Goal: Task Accomplishment & Management: Manage account settings

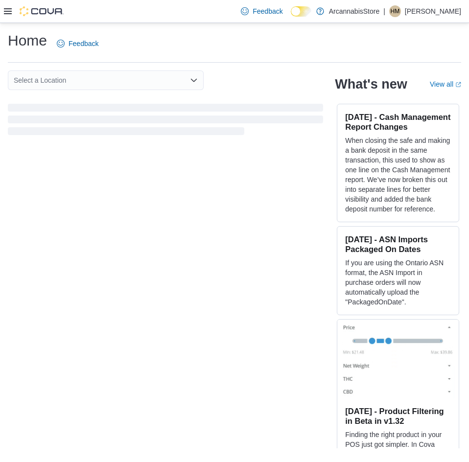
click at [4, 14] on icon at bounding box center [8, 11] width 8 height 6
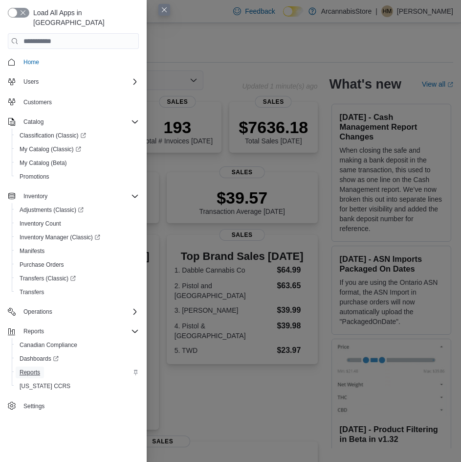
click at [35, 368] on span "Reports" at bounding box center [30, 372] width 21 height 8
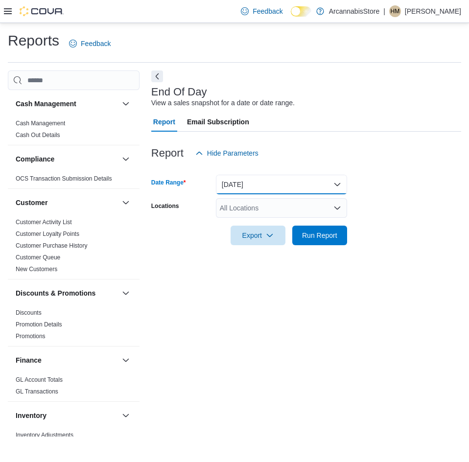
click at [318, 186] on button "Today" at bounding box center [281, 185] width 131 height 20
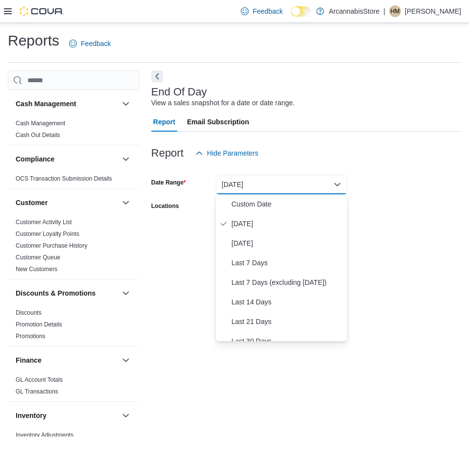
drag, startPoint x: 389, startPoint y: 217, endPoint x: 333, endPoint y: 225, distance: 56.4
click at [388, 217] on form "Date Range Today Locations All Locations Export Run Report" at bounding box center [306, 204] width 310 height 82
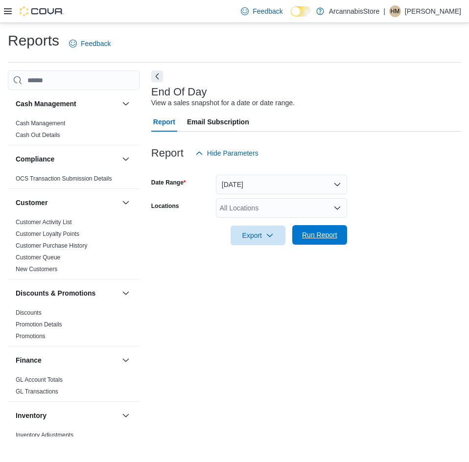
click at [304, 238] on span "Run Report" at bounding box center [319, 235] width 35 height 10
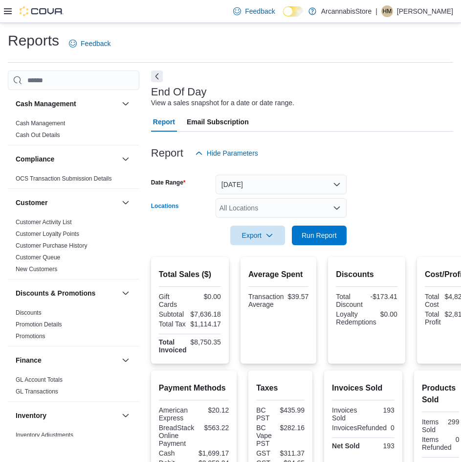
click at [289, 211] on div "All Locations" at bounding box center [281, 208] width 131 height 20
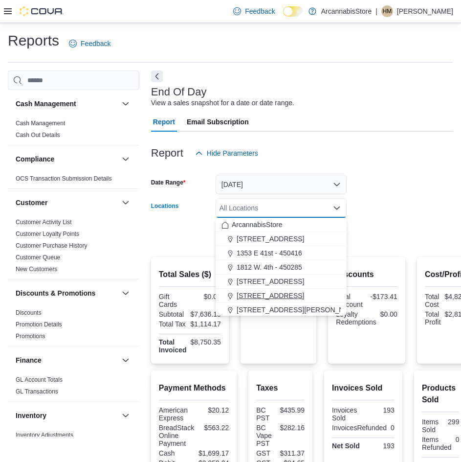
click at [275, 296] on span "2267 Kingsway - 450548" at bounding box center [271, 296] width 68 height 10
click at [365, 220] on div at bounding box center [302, 222] width 302 height 8
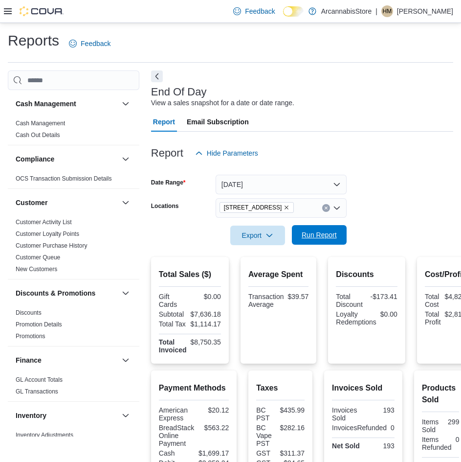
click at [326, 231] on span "Run Report" at bounding box center [319, 235] width 35 height 10
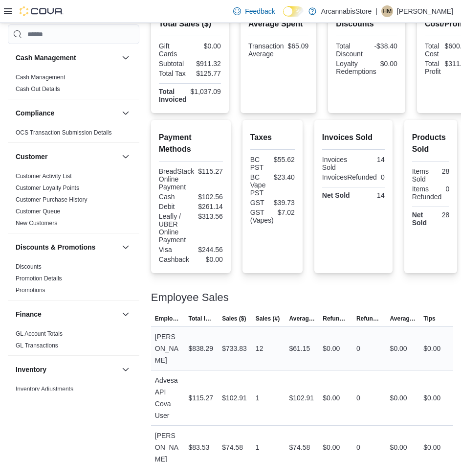
scroll to position [254, 0]
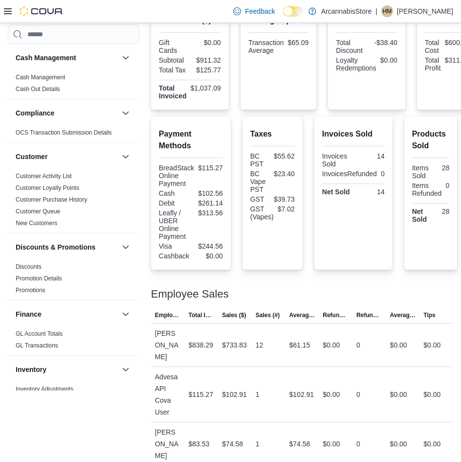
click at [309, 285] on div at bounding box center [302, 282] width 302 height 12
click at [195, 444] on div "$83.53" at bounding box center [201, 444] width 34 height 20
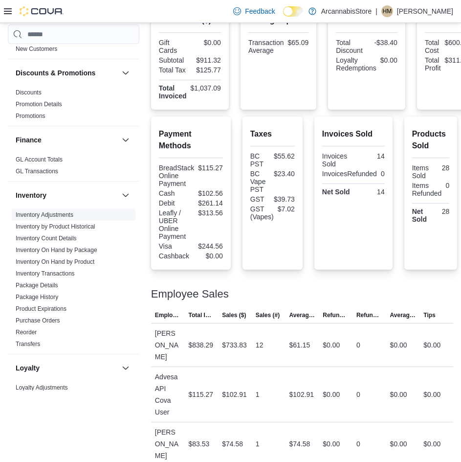
scroll to position [176, 0]
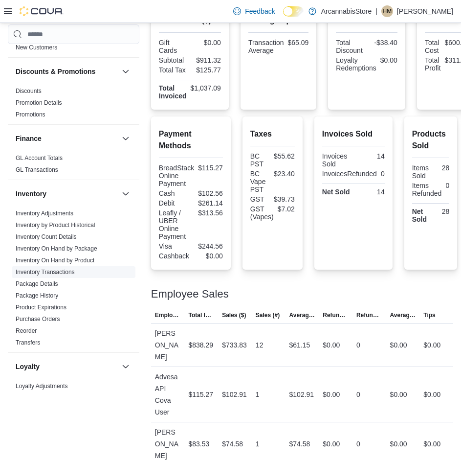
click at [52, 270] on link "Inventory Transactions" at bounding box center [45, 272] width 59 height 7
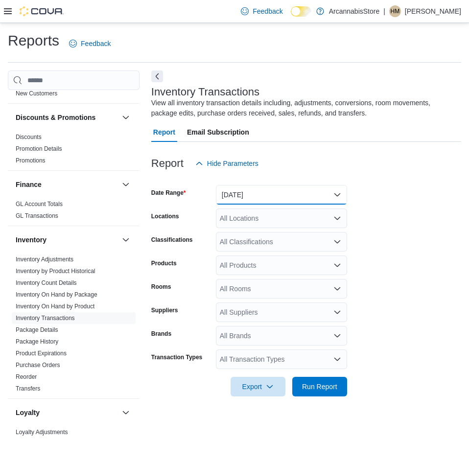
click at [287, 196] on button "Yesterday" at bounding box center [281, 195] width 131 height 20
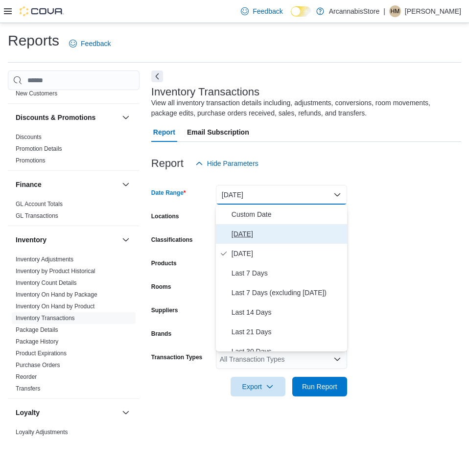
click at [260, 232] on span "Today" at bounding box center [287, 234] width 112 height 12
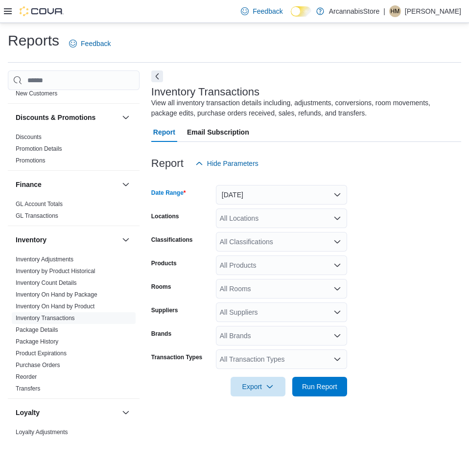
click at [378, 163] on div "Report Hide Parameters" at bounding box center [306, 164] width 310 height 20
click at [322, 224] on div "All Locations" at bounding box center [281, 218] width 131 height 20
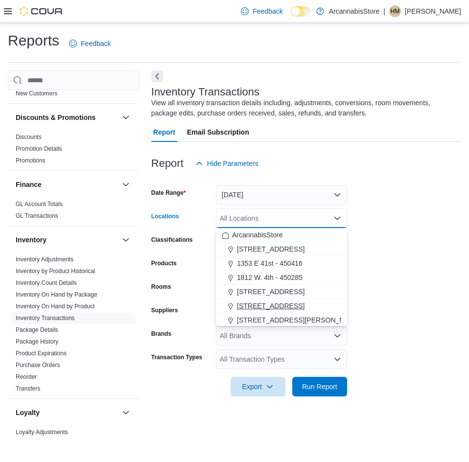
click at [277, 306] on span "2267 Kingsway - 450548" at bounding box center [271, 306] width 68 height 10
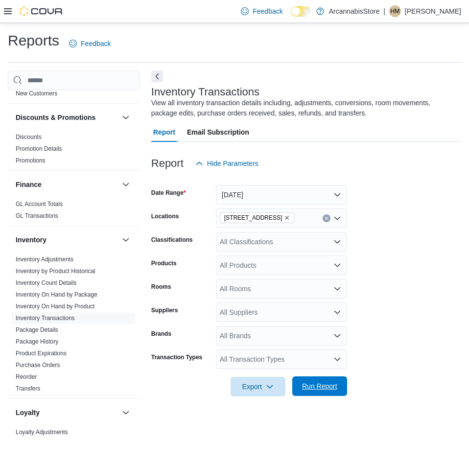
click at [333, 387] on span "Run Report" at bounding box center [319, 386] width 35 height 10
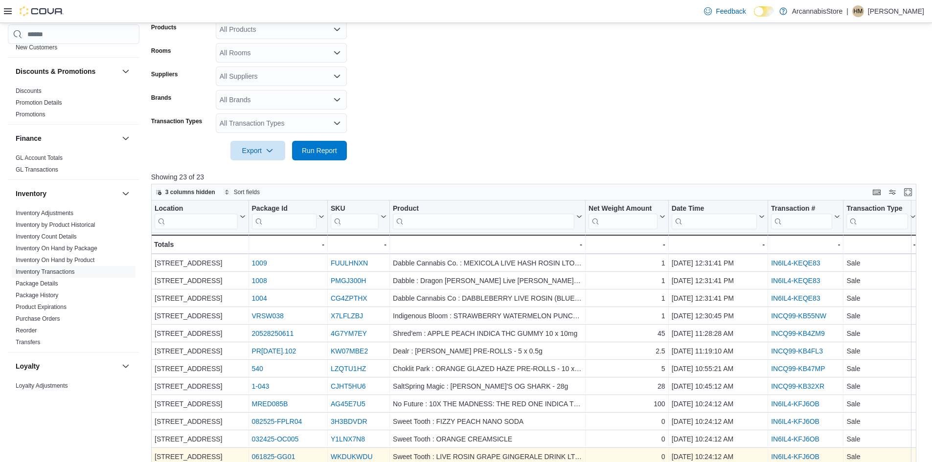
scroll to position [325, 0]
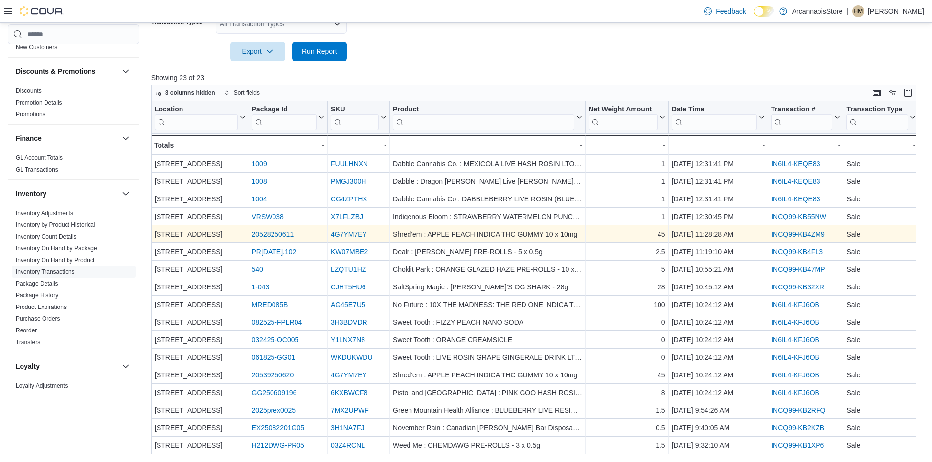
click at [468, 231] on link "INCQ99-KB4ZM9" at bounding box center [798, 234] width 54 height 8
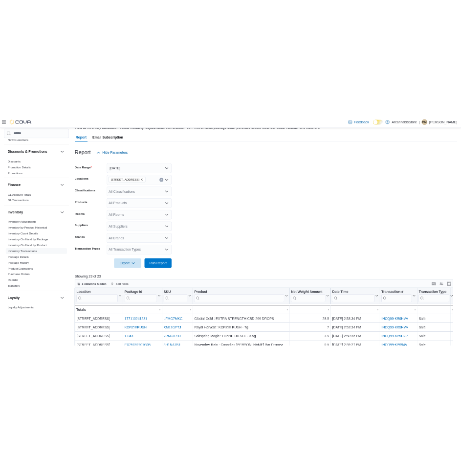
scroll to position [0, 0]
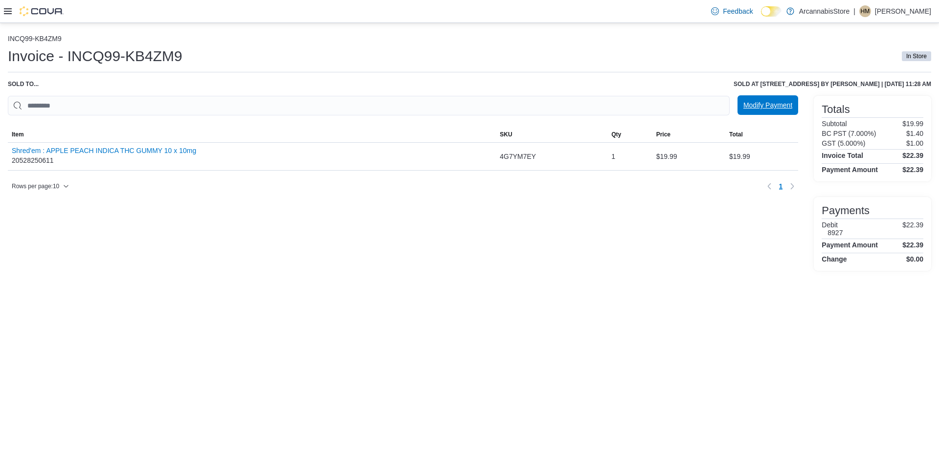
click at [753, 109] on span "Modify Payment" at bounding box center [768, 105] width 49 height 10
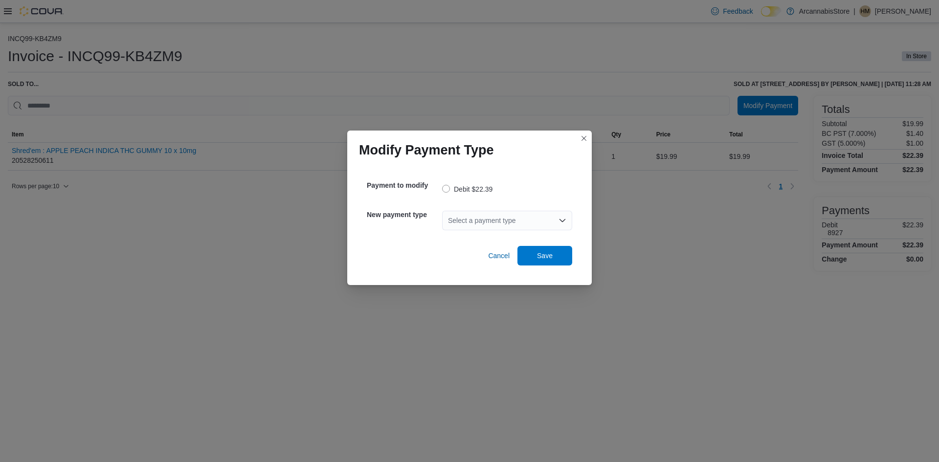
click at [458, 226] on div "Select a payment type" at bounding box center [507, 221] width 130 height 20
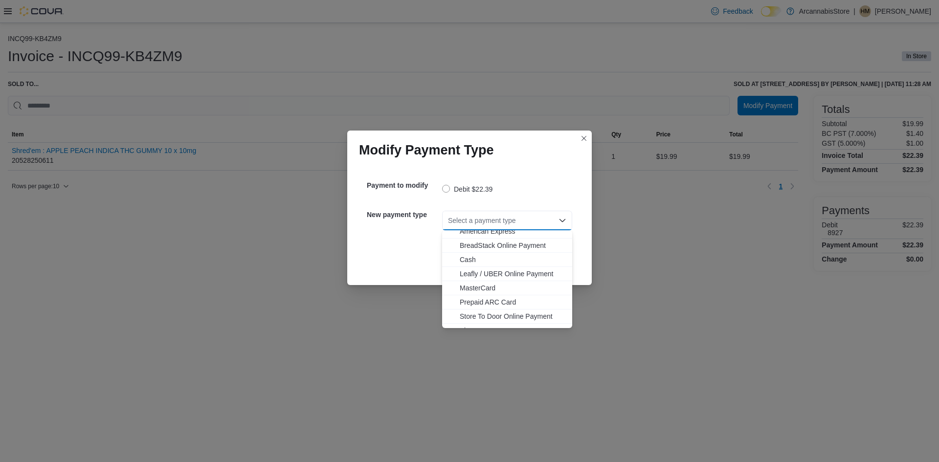
scroll to position [16, 0]
click at [468, 320] on span "Visa" at bounding box center [513, 321] width 107 height 10
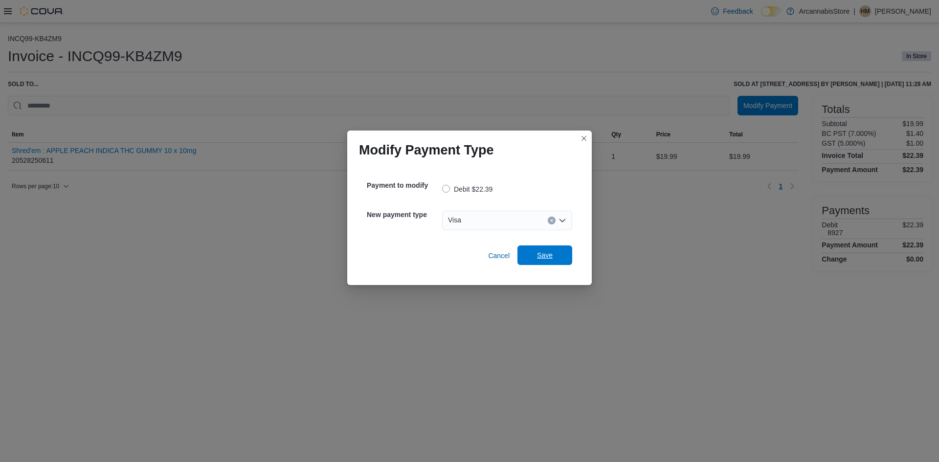
click at [538, 264] on span "Save" at bounding box center [545, 256] width 43 height 20
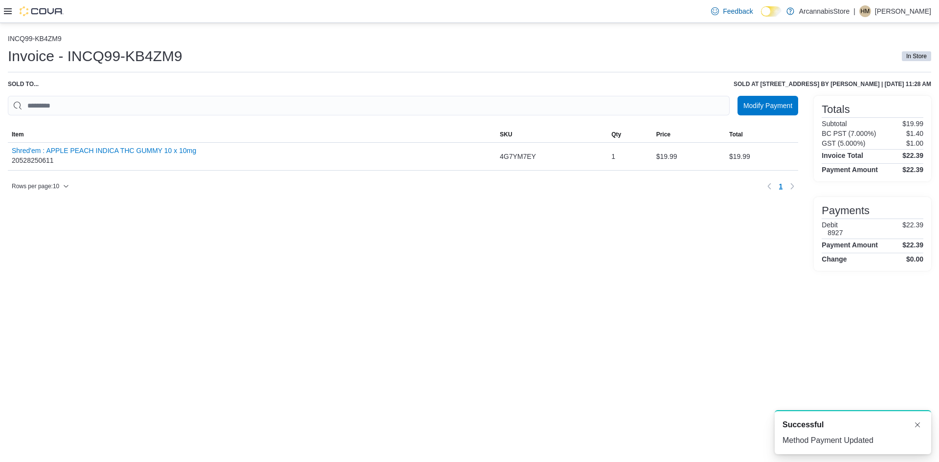
scroll to position [0, 0]
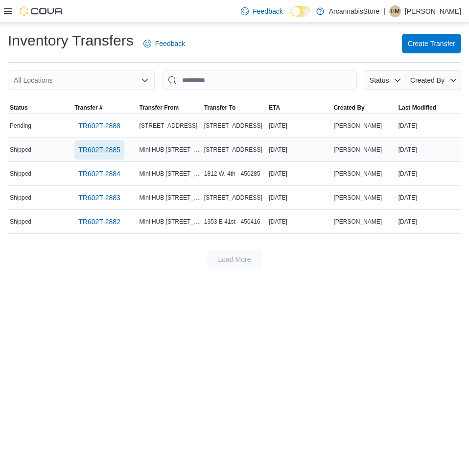
click at [115, 151] on span "TR602T-2885" at bounding box center [99, 150] width 42 height 10
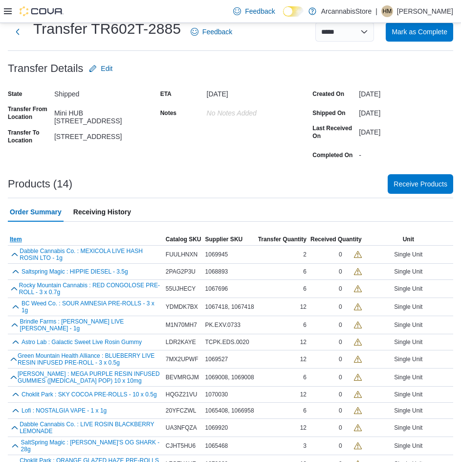
scroll to position [59, 0]
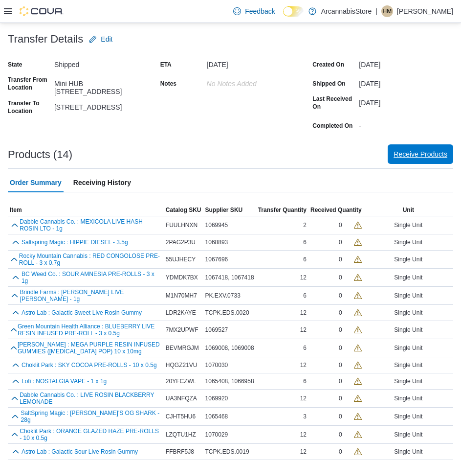
click at [420, 151] on span "Receive Products" at bounding box center [421, 154] width 54 height 10
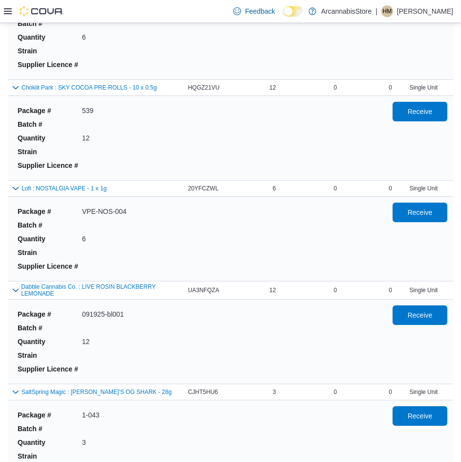
scroll to position [881, 0]
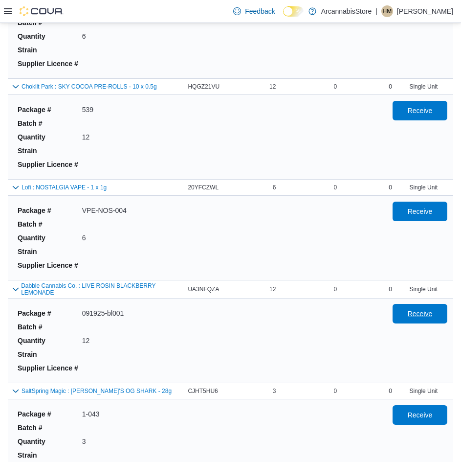
click at [442, 312] on span "Receive" at bounding box center [420, 314] width 43 height 20
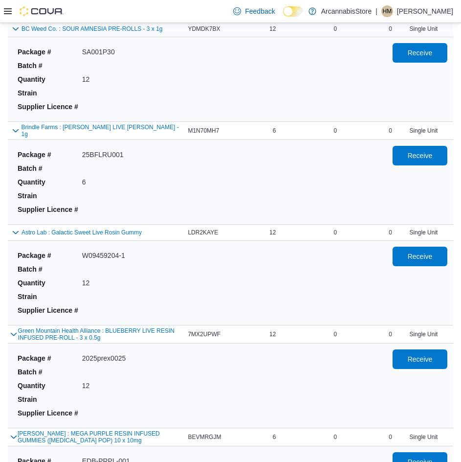
scroll to position [1142, 0]
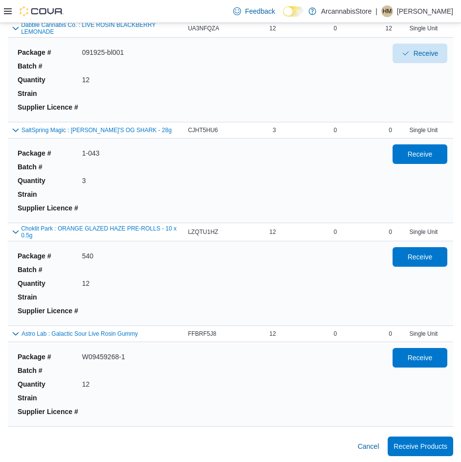
click at [433, 345] on div "Package # W09459268-1 Batch # Quantity 12 Strain Supplier Licence # Receive" at bounding box center [231, 384] width 434 height 80
click at [432, 354] on span "Receive" at bounding box center [420, 357] width 25 height 10
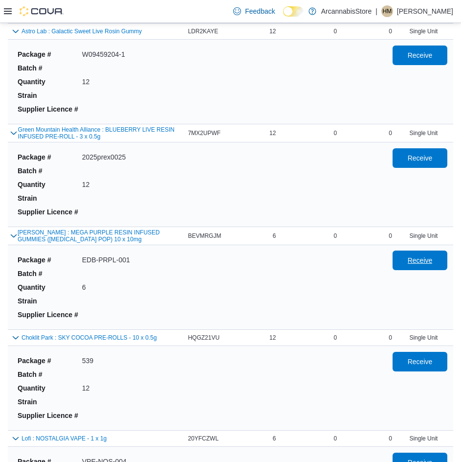
click at [426, 255] on span "Receive" at bounding box center [420, 260] width 25 height 10
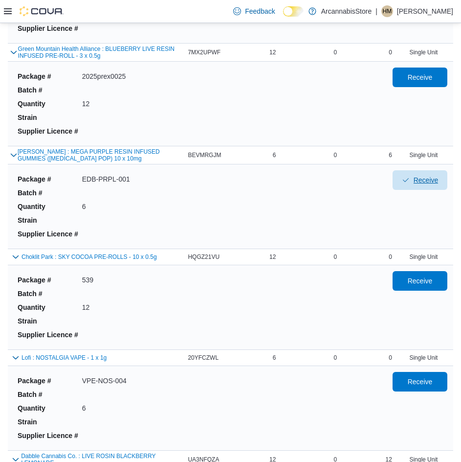
scroll to position [728, 0]
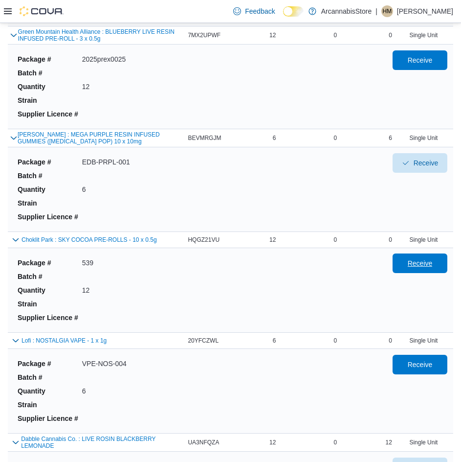
click at [433, 264] on span "Receive" at bounding box center [420, 263] width 25 height 10
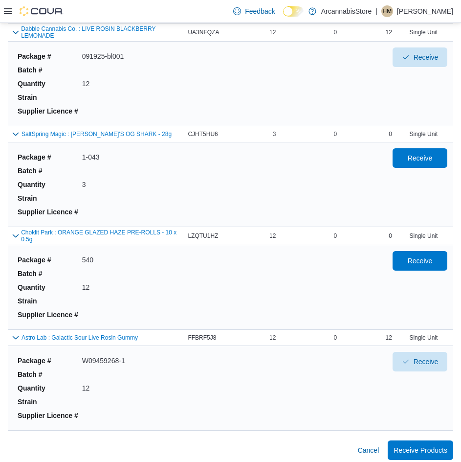
scroll to position [1142, 0]
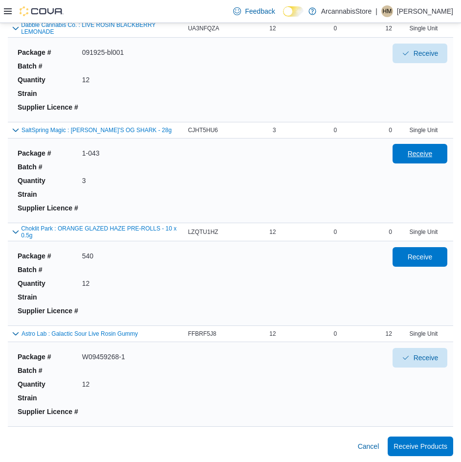
click at [442, 155] on span "Receive" at bounding box center [420, 154] width 43 height 20
click at [433, 256] on span "Receive" at bounding box center [420, 257] width 25 height 10
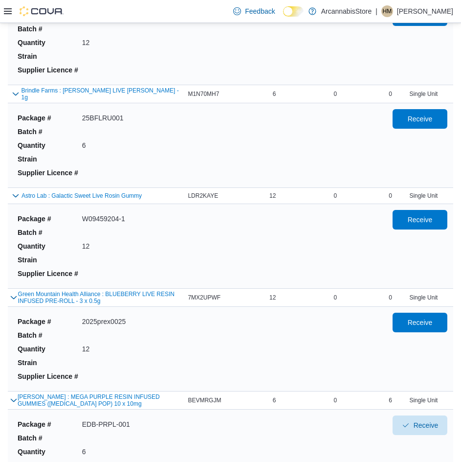
scroll to position [457, 0]
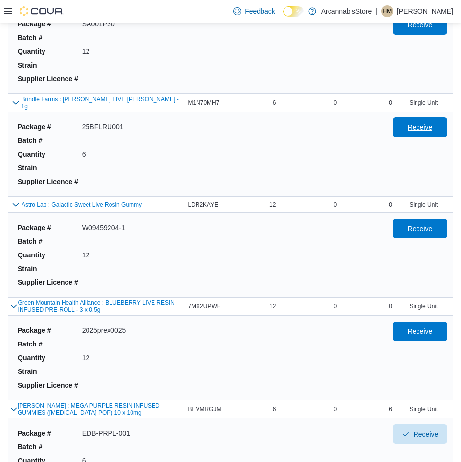
click at [424, 127] on span "Receive" at bounding box center [420, 127] width 25 height 10
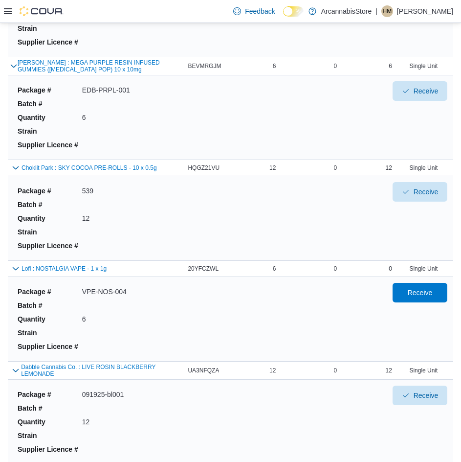
scroll to position [897, 0]
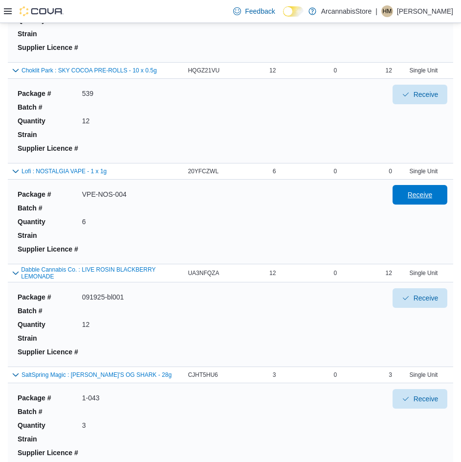
click at [442, 202] on span "Receive" at bounding box center [420, 195] width 43 height 20
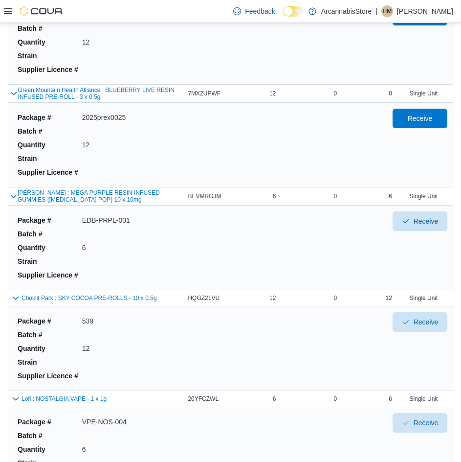
scroll to position [652, 0]
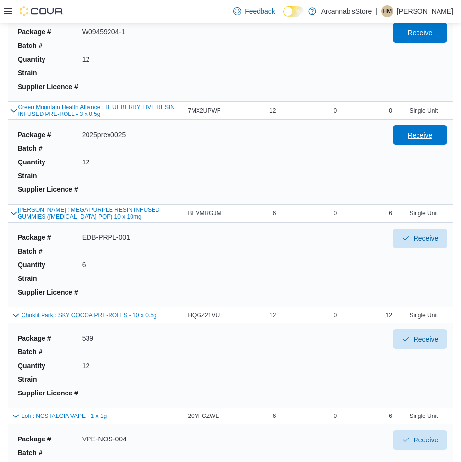
click at [433, 138] on span "Receive" at bounding box center [420, 135] width 25 height 10
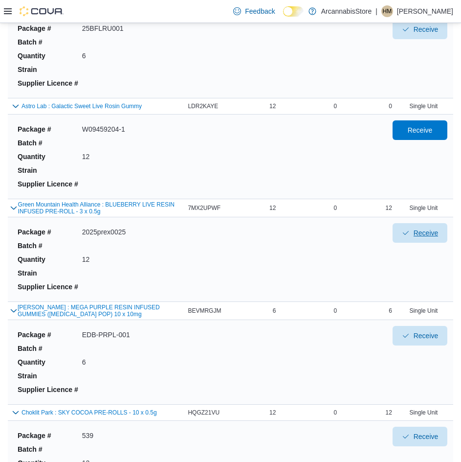
scroll to position [554, 0]
click at [427, 126] on span "Receive" at bounding box center [420, 130] width 25 height 10
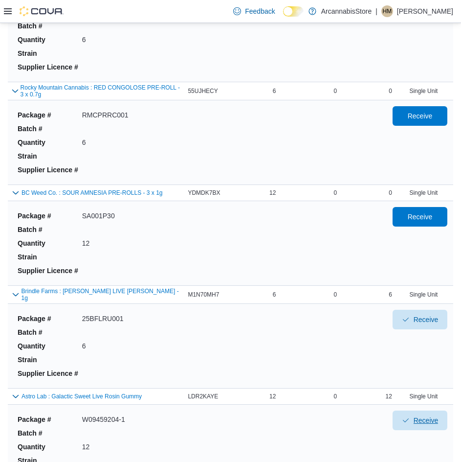
scroll to position [261, 0]
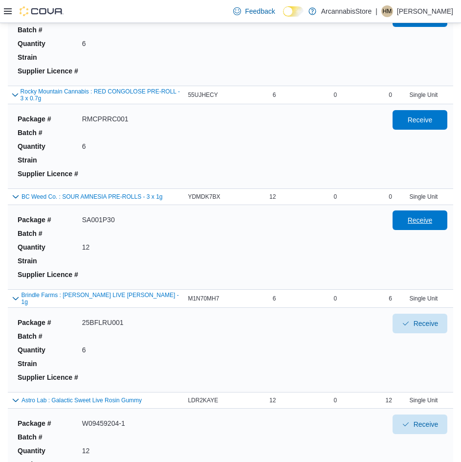
click at [419, 221] on span "Receive" at bounding box center [420, 220] width 25 height 10
click at [422, 120] on span "Receive" at bounding box center [420, 120] width 25 height 10
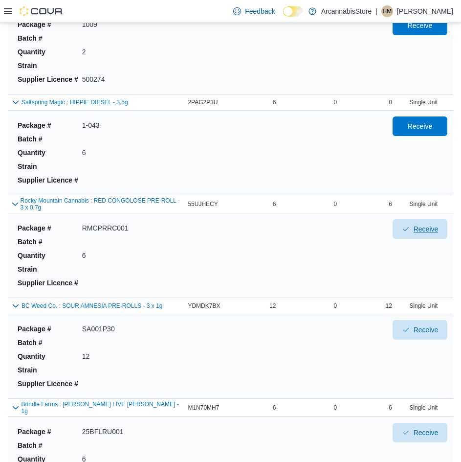
scroll to position [16, 0]
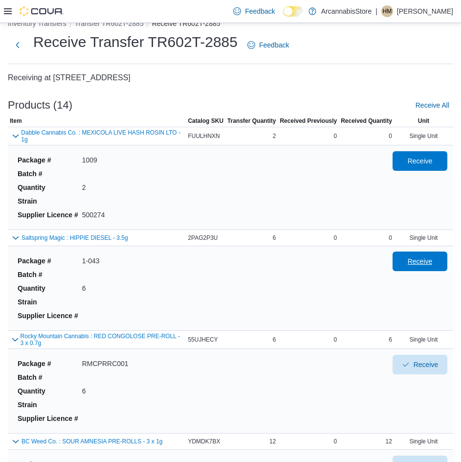
click at [426, 255] on span "Receive" at bounding box center [420, 262] width 43 height 20
click at [426, 165] on span "Receive" at bounding box center [420, 161] width 25 height 10
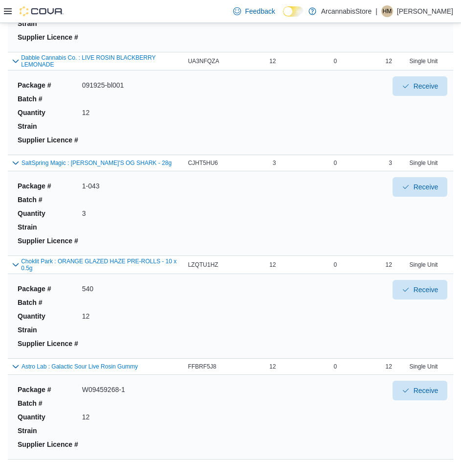
scroll to position [1142, 0]
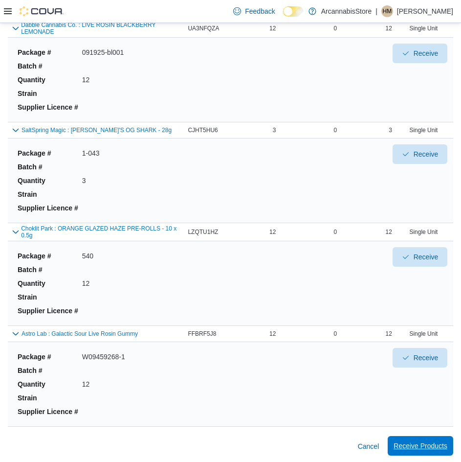
click at [439, 444] on span "Receive Products" at bounding box center [421, 446] width 54 height 10
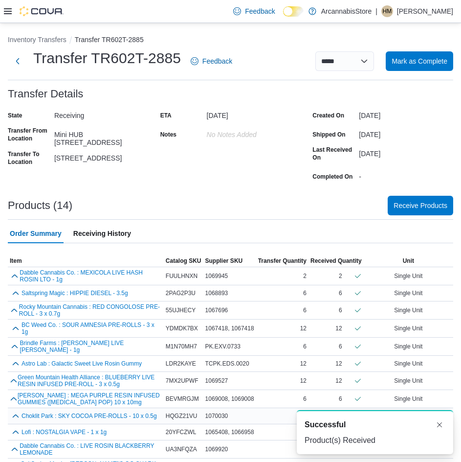
scroll to position [51, 0]
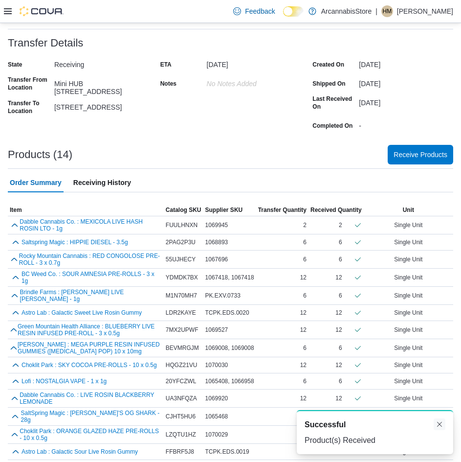
click at [442, 425] on button "Dismiss toast" at bounding box center [440, 424] width 12 height 12
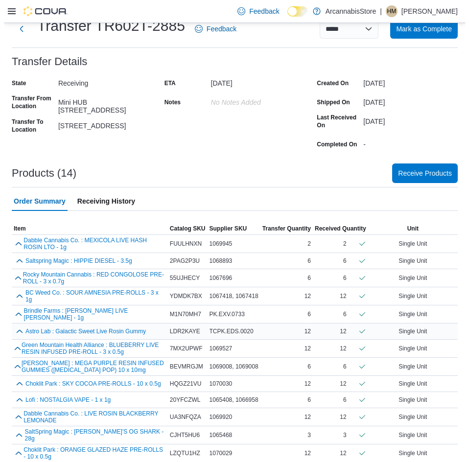
scroll to position [0, 0]
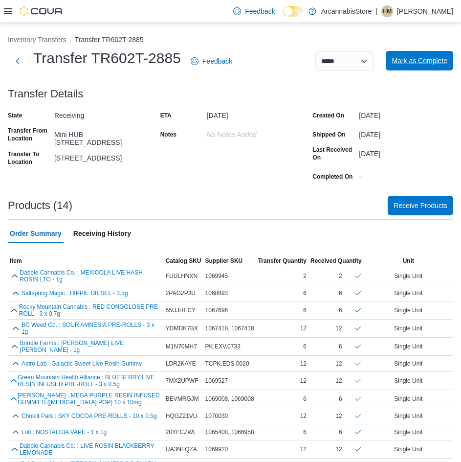
click at [440, 60] on span "Mark as Complete" at bounding box center [420, 61] width 56 height 10
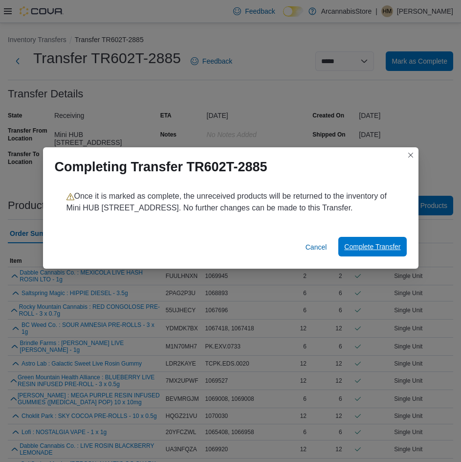
click at [393, 250] on span "Complete Transfer" at bounding box center [372, 247] width 56 height 10
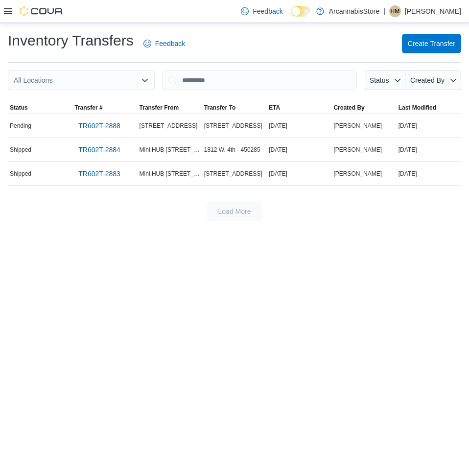
click at [356, 284] on div "Inventory Transfers Feedback Create Transfer All Locations Status Created By So…" at bounding box center [234, 242] width 469 height 439
click at [106, 147] on span "TR602T-2884" at bounding box center [99, 150] width 42 height 10
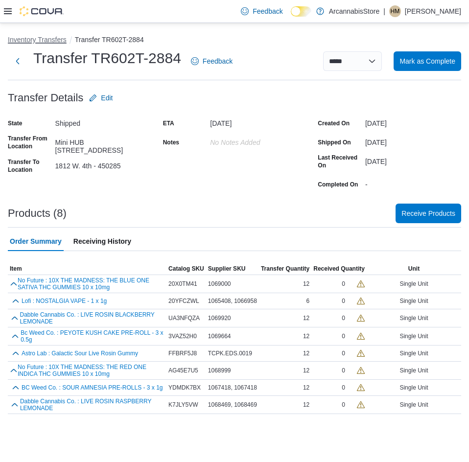
click at [36, 37] on button "Inventory Transfers" at bounding box center [37, 40] width 59 height 8
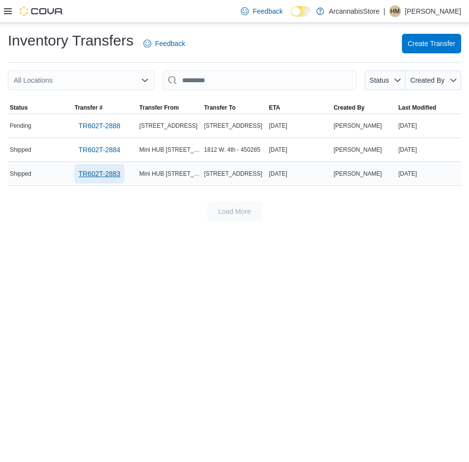
click at [105, 172] on span "TR602T-2883" at bounding box center [99, 174] width 42 height 10
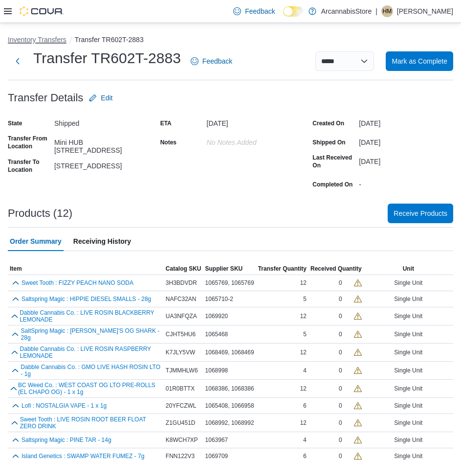
click at [27, 43] on button "Inventory Transfers" at bounding box center [37, 40] width 59 height 8
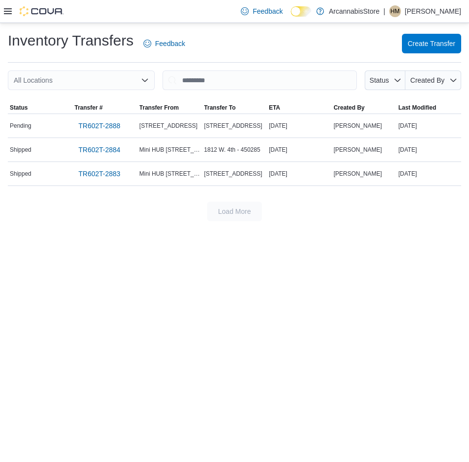
click at [16, 13] on div at bounding box center [34, 11] width 60 height 10
click at [12, 14] on div at bounding box center [34, 11] width 60 height 10
click at [10, 14] on icon at bounding box center [8, 11] width 8 height 6
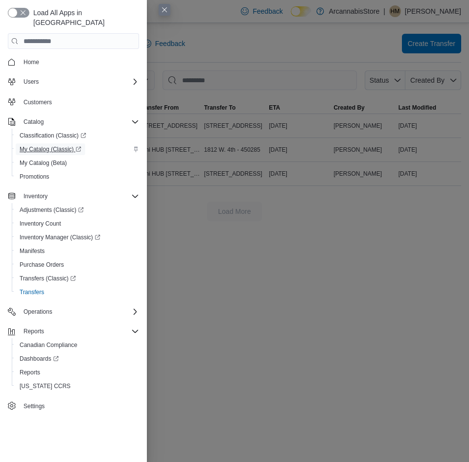
click at [64, 143] on span "My Catalog (Classic)" at bounding box center [51, 149] width 62 height 12
